Goal: Check status: Check status

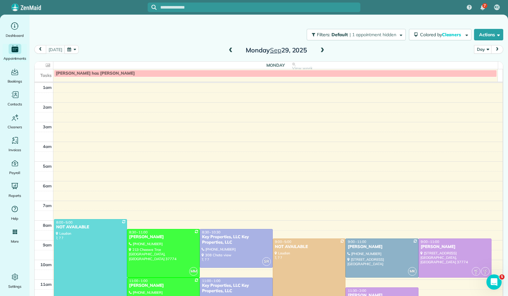
scroll to position [115, 0]
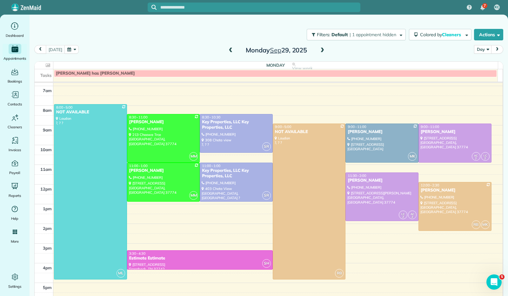
click at [69, 46] on button "button" at bounding box center [72, 49] width 15 height 9
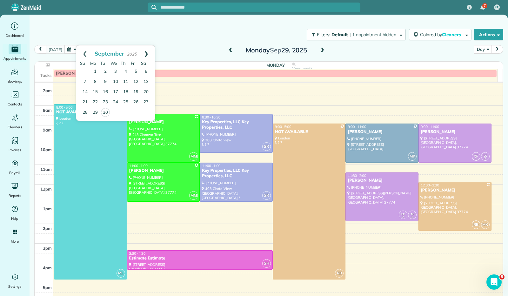
click at [145, 48] on link "Next" at bounding box center [146, 53] width 17 height 16
click at [106, 81] on link "7" at bounding box center [105, 82] width 10 height 10
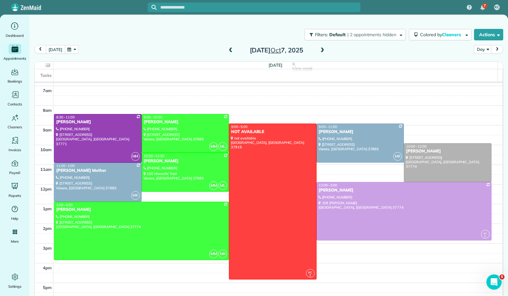
click at [55, 49] on button "[DATE]" at bounding box center [55, 49] width 19 height 9
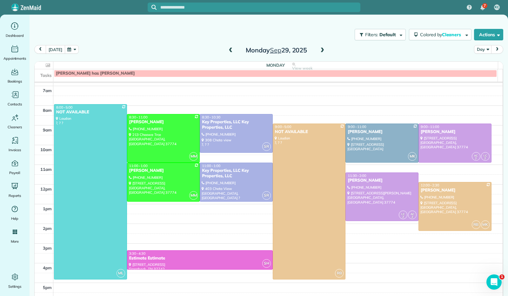
click at [53, 47] on button "[DATE]" at bounding box center [55, 49] width 19 height 9
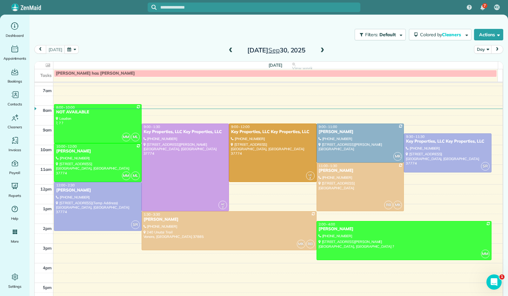
click at [319, 49] on span at bounding box center [322, 51] width 7 height 6
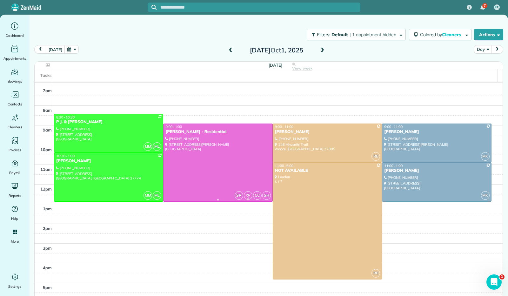
click at [247, 143] on div at bounding box center [218, 162] width 109 height 77
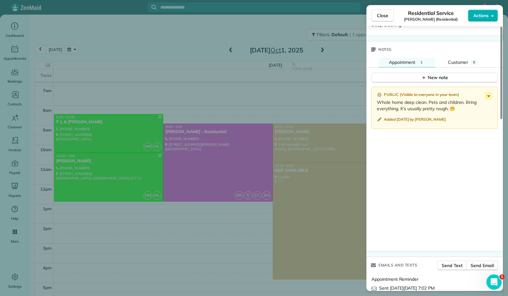
scroll to position [477, 0]
click at [384, 13] on span "Close" at bounding box center [382, 15] width 11 height 6
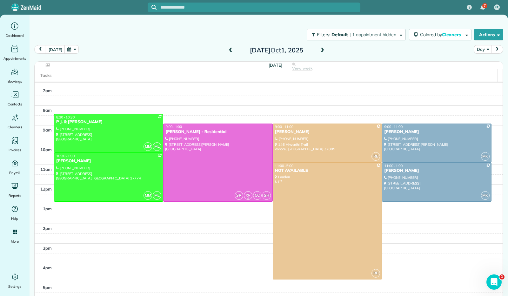
click at [321, 53] on span at bounding box center [322, 51] width 7 height 6
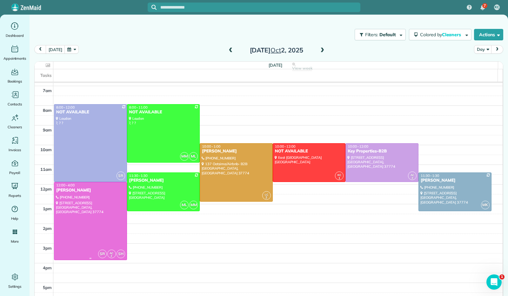
click at [115, 218] on div at bounding box center [90, 220] width 72 height 77
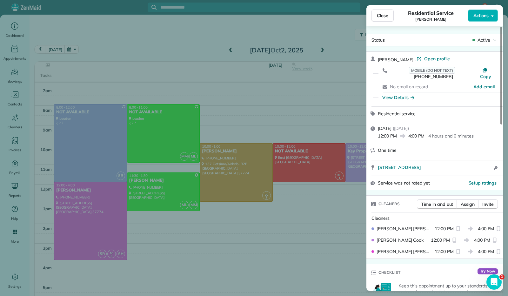
scroll to position [318, 0]
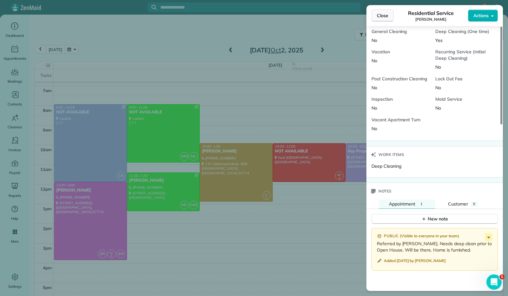
click at [384, 14] on span "Close" at bounding box center [382, 15] width 11 height 6
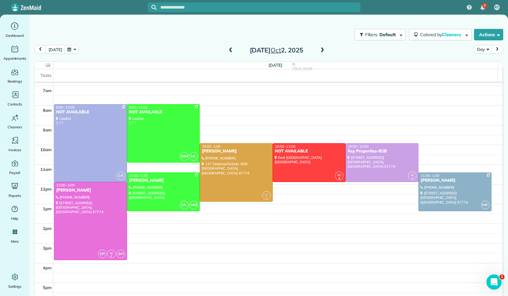
click at [321, 51] on span at bounding box center [322, 51] width 7 height 6
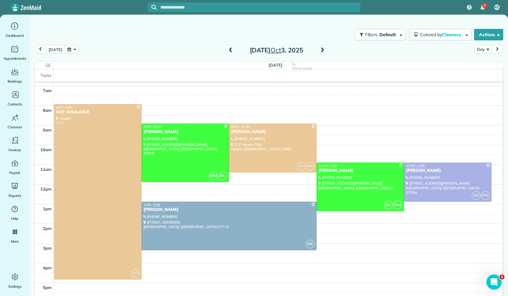
click at [321, 51] on span at bounding box center [322, 51] width 7 height 6
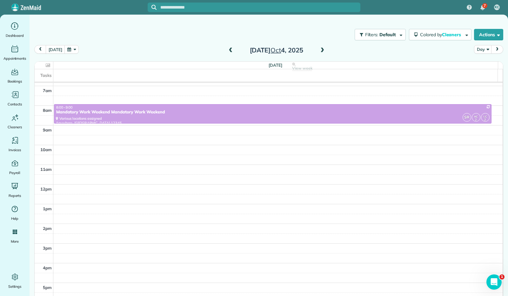
click at [320, 51] on span at bounding box center [322, 51] width 7 height 6
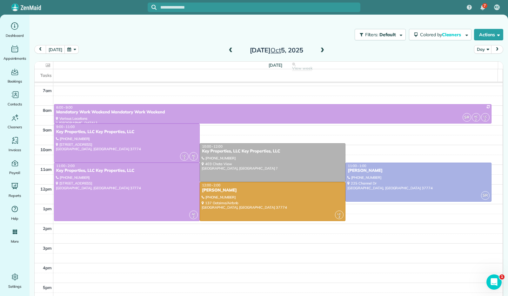
click at [320, 51] on span at bounding box center [322, 51] width 7 height 6
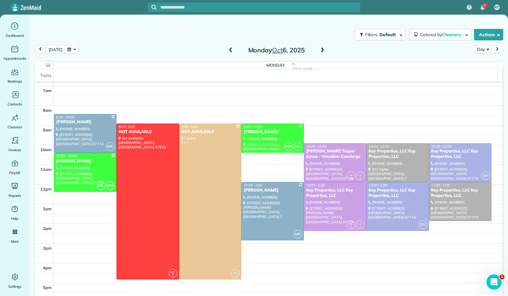
click at [56, 49] on button "[DATE]" at bounding box center [55, 49] width 19 height 9
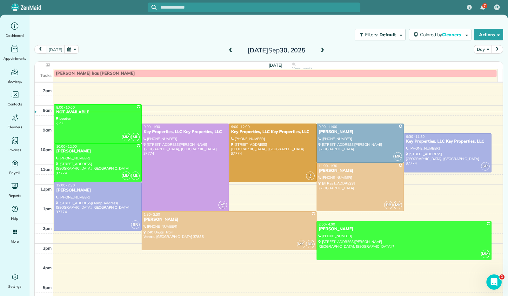
click at [71, 51] on button "button" at bounding box center [72, 49] width 15 height 9
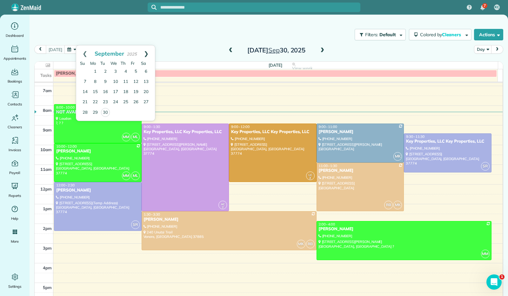
click at [145, 51] on link "Next" at bounding box center [146, 53] width 17 height 16
click at [98, 90] on link "13" at bounding box center [95, 92] width 10 height 10
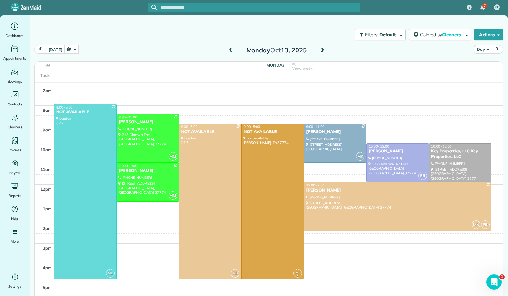
click at [319, 51] on span at bounding box center [322, 51] width 7 height 6
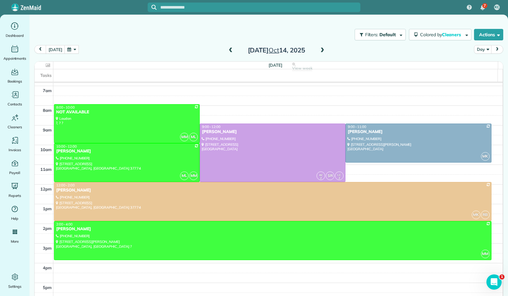
click at [321, 54] on span at bounding box center [322, 51] width 7 height 10
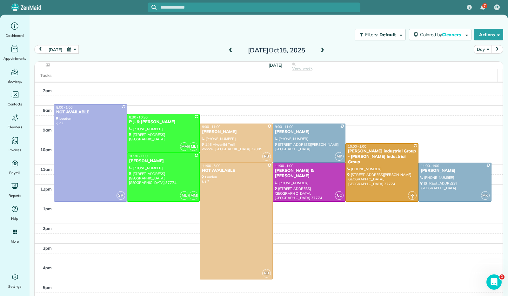
click at [57, 52] on button "[DATE]" at bounding box center [55, 49] width 19 height 9
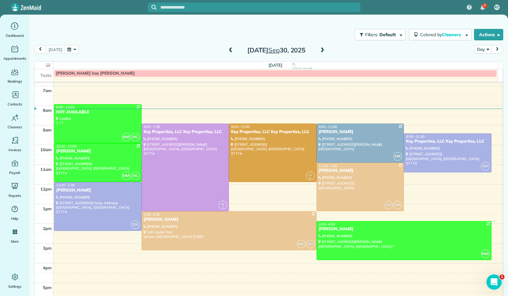
click at [74, 48] on button "button" at bounding box center [72, 49] width 15 height 9
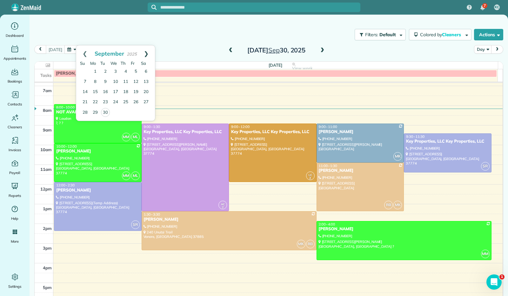
click at [146, 52] on link "Next" at bounding box center [146, 53] width 17 height 16
click at [108, 83] on link "7" at bounding box center [105, 82] width 10 height 10
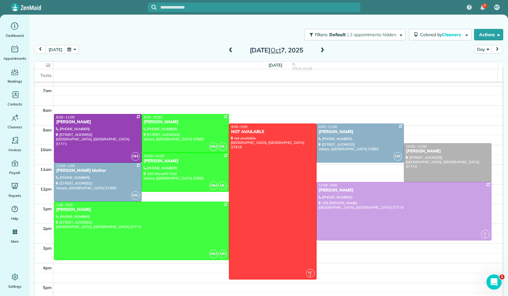
click at [53, 51] on button "[DATE]" at bounding box center [55, 49] width 19 height 9
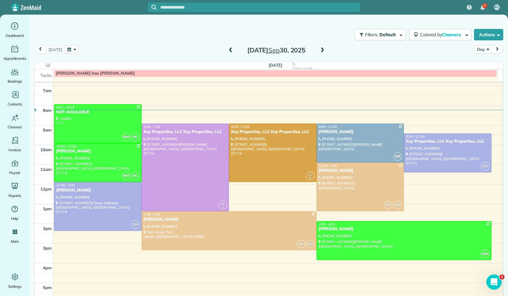
click at [319, 52] on span at bounding box center [322, 51] width 7 height 6
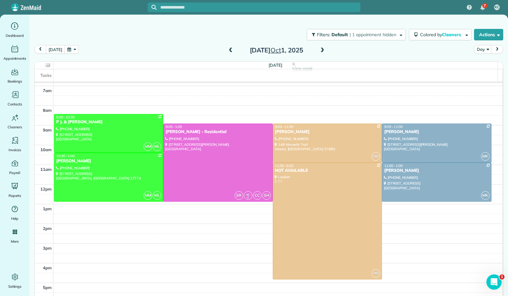
click at [73, 49] on button "button" at bounding box center [72, 49] width 15 height 9
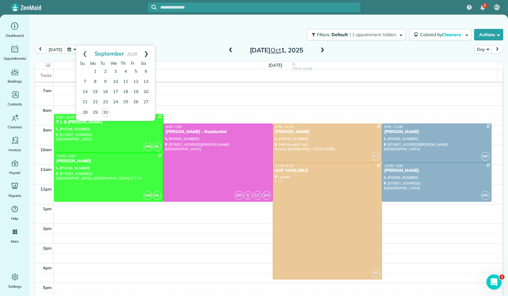
click at [145, 54] on link "Next" at bounding box center [146, 53] width 17 height 16
click at [102, 82] on link "7" at bounding box center [105, 82] width 10 height 10
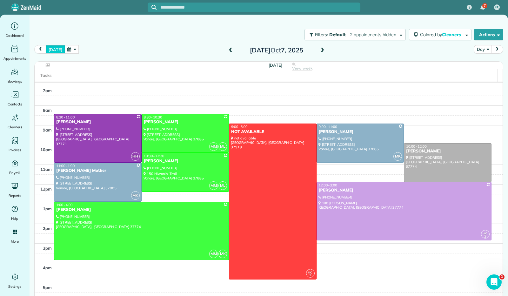
click at [52, 51] on button "[DATE]" at bounding box center [55, 49] width 19 height 9
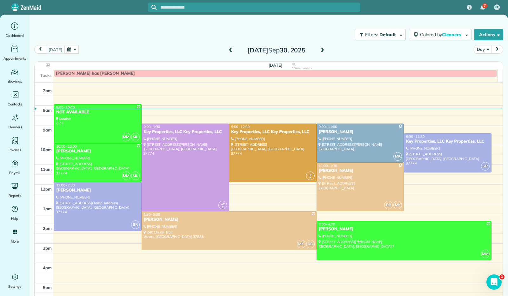
click at [230, 49] on span at bounding box center [231, 51] width 7 height 6
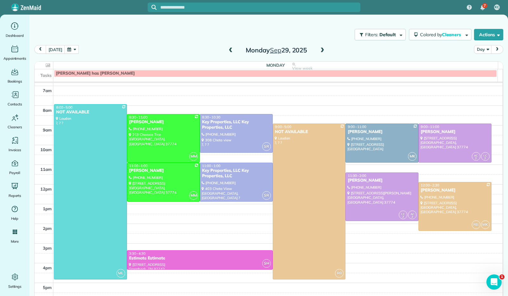
click at [319, 50] on span at bounding box center [322, 51] width 7 height 6
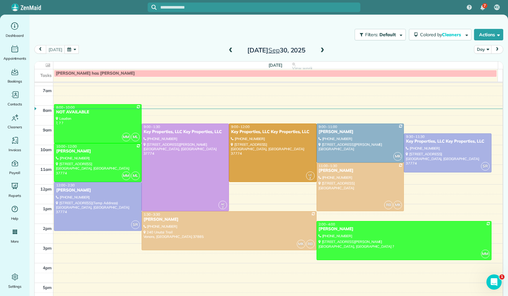
click at [319, 50] on span at bounding box center [322, 51] width 7 height 6
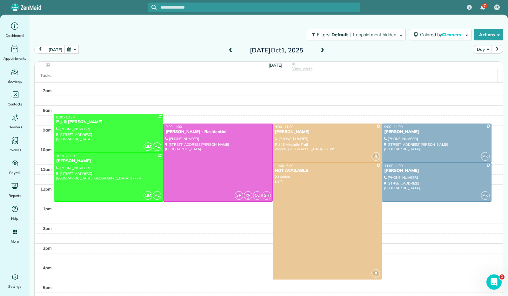
click at [320, 50] on span at bounding box center [322, 51] width 7 height 6
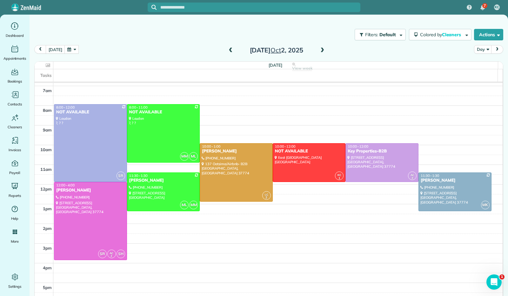
click at [320, 52] on span at bounding box center [322, 51] width 7 height 6
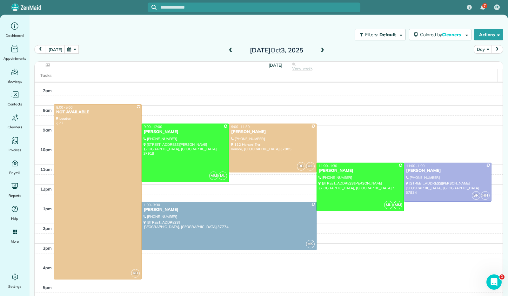
click at [320, 51] on span at bounding box center [322, 51] width 7 height 6
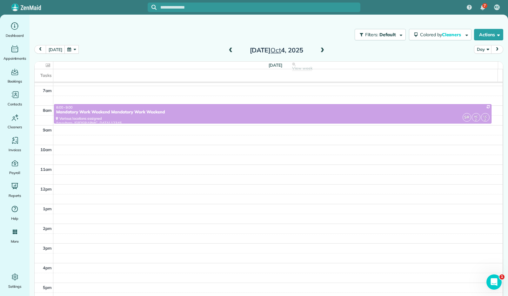
click at [319, 51] on span at bounding box center [322, 51] width 7 height 6
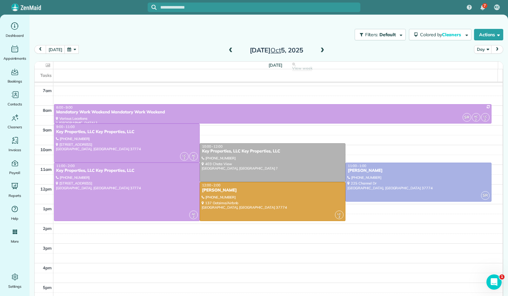
click at [319, 51] on span at bounding box center [322, 51] width 7 height 6
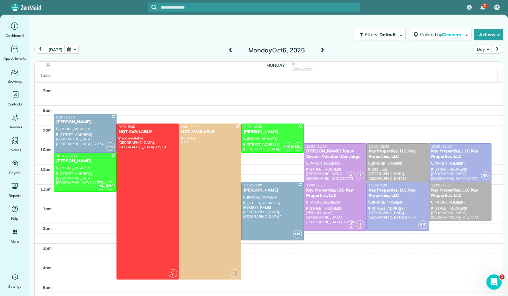
click at [441, 190] on div "Key Properties, LLC Key Properties, LLC" at bounding box center [460, 193] width 59 height 11
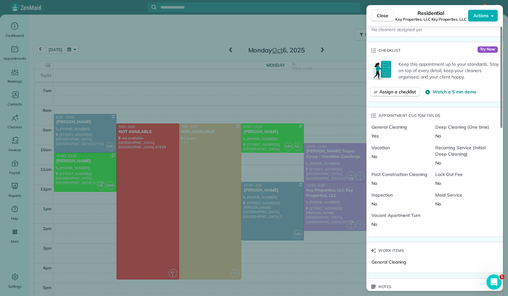
scroll to position [318, 0]
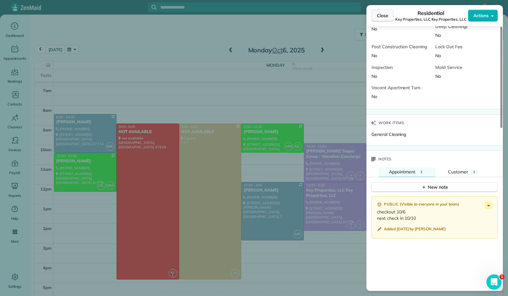
click at [385, 14] on span "Close" at bounding box center [382, 15] width 11 height 6
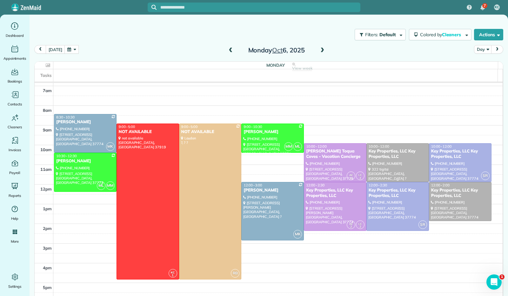
click at [380, 164] on div at bounding box center [398, 163] width 62 height 38
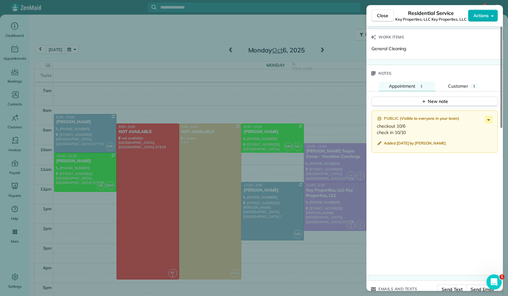
scroll to position [413, 0]
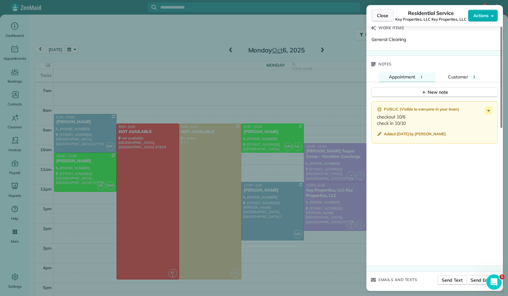
click at [382, 17] on span "Close" at bounding box center [382, 15] width 11 height 6
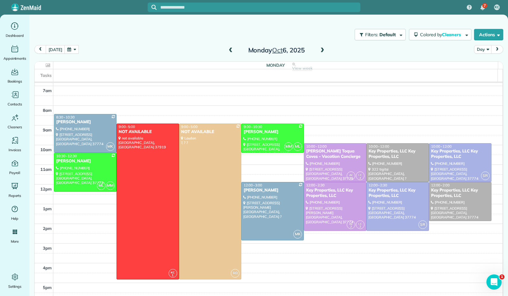
click at [319, 51] on span at bounding box center [322, 51] width 7 height 6
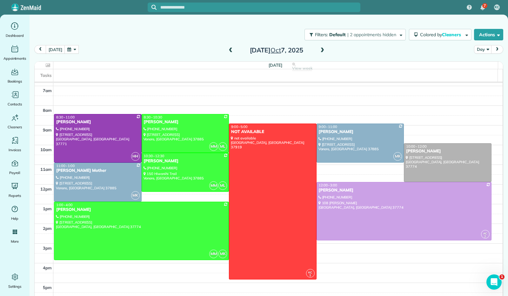
click at [319, 51] on span at bounding box center [322, 51] width 7 height 6
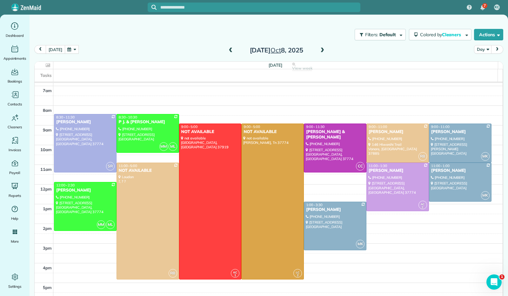
click at [60, 46] on button "[DATE]" at bounding box center [55, 49] width 19 height 9
